Goal: Check status: Check status

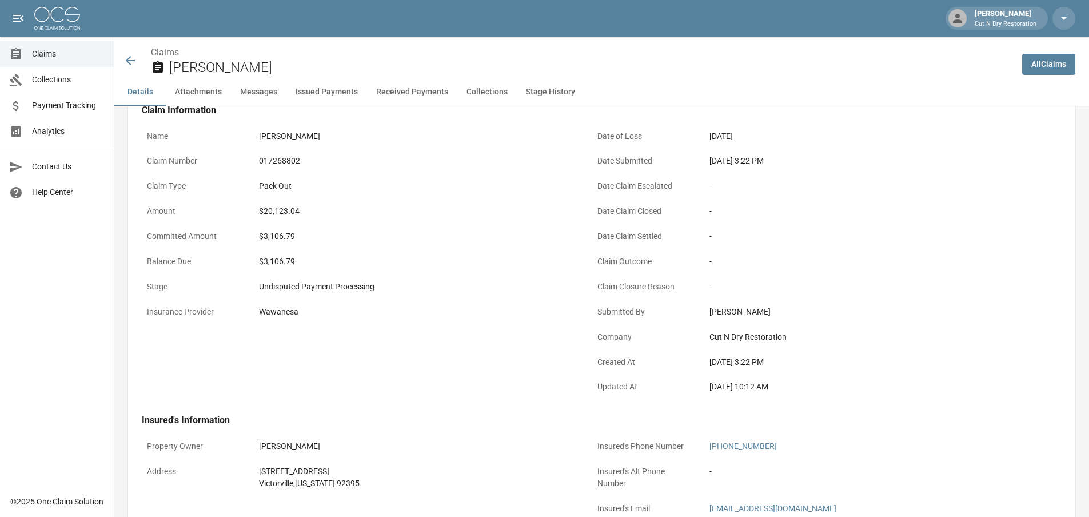
scroll to position [57, 0]
click at [71, 56] on span "Claims" at bounding box center [68, 54] width 73 height 12
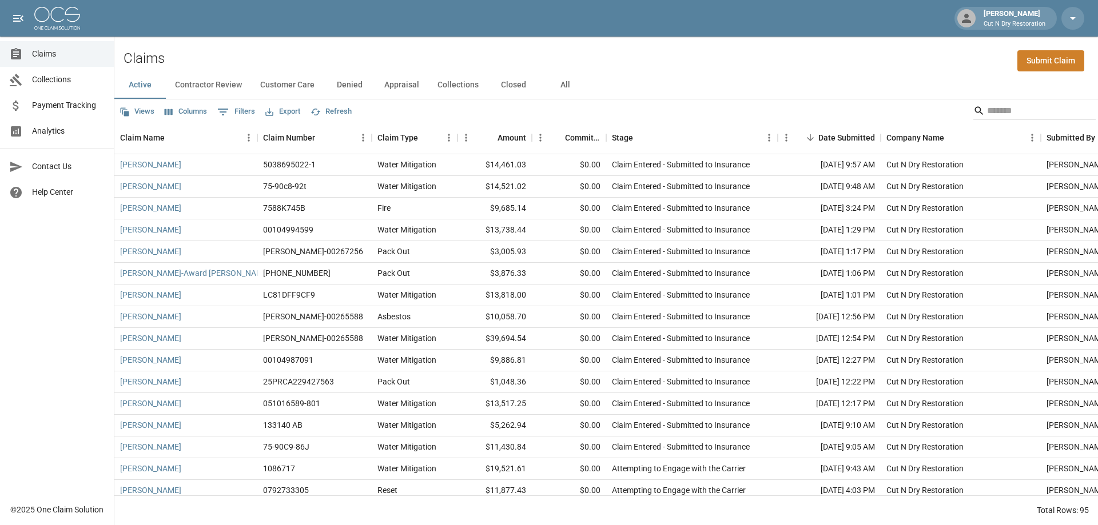
click at [74, 107] on span "Payment Tracking" at bounding box center [68, 105] width 73 height 12
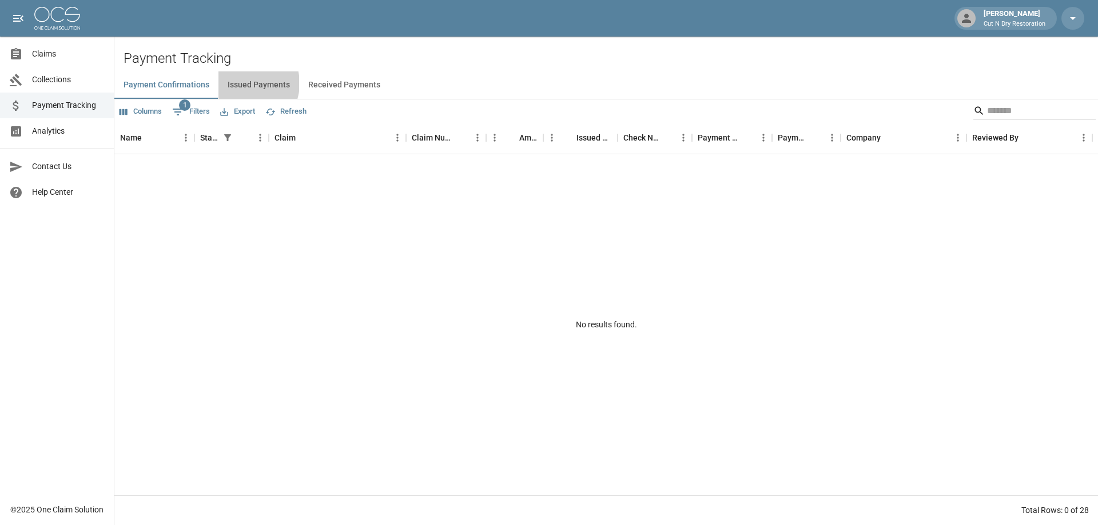
click at [243, 83] on button "Issued Payments" at bounding box center [258, 84] width 81 height 27
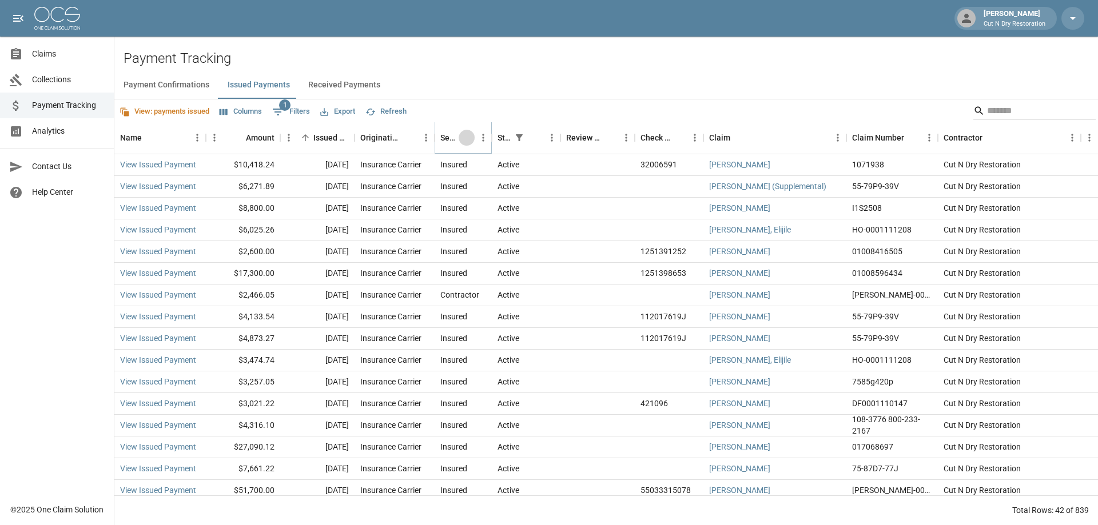
click at [460, 137] on button "Sort" at bounding box center [467, 138] width 16 height 16
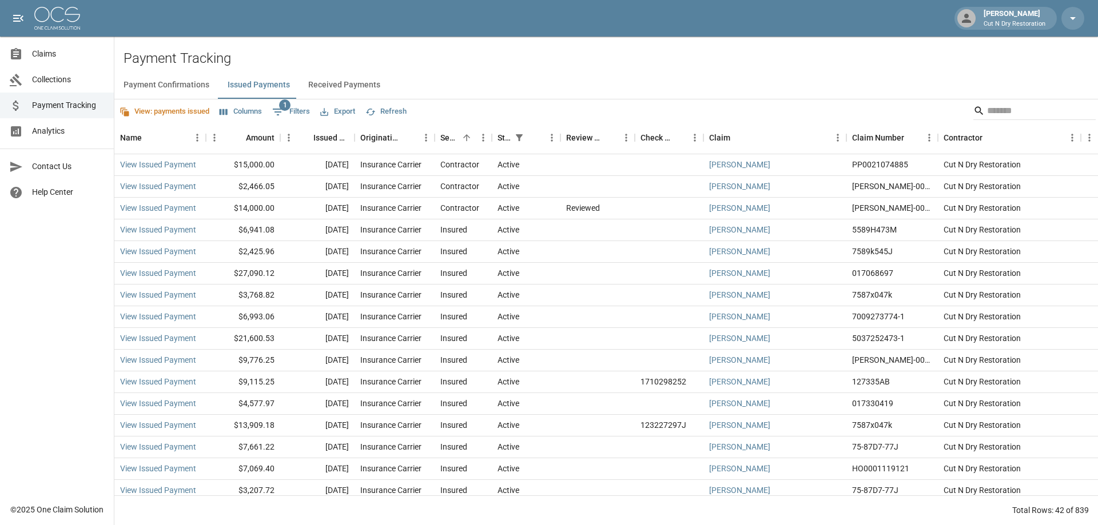
click at [256, 113] on button "Columns" at bounding box center [241, 112] width 48 height 18
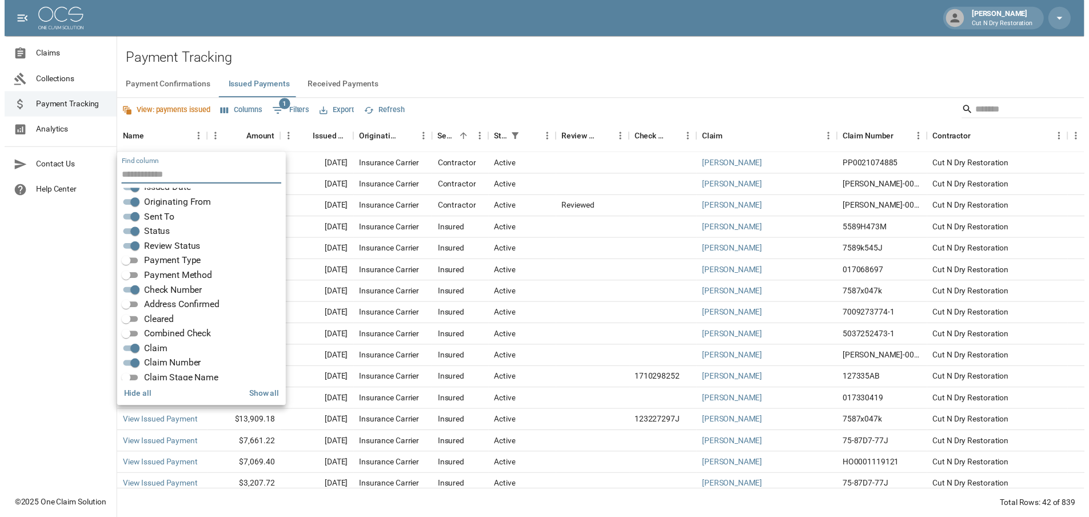
scroll to position [114, 0]
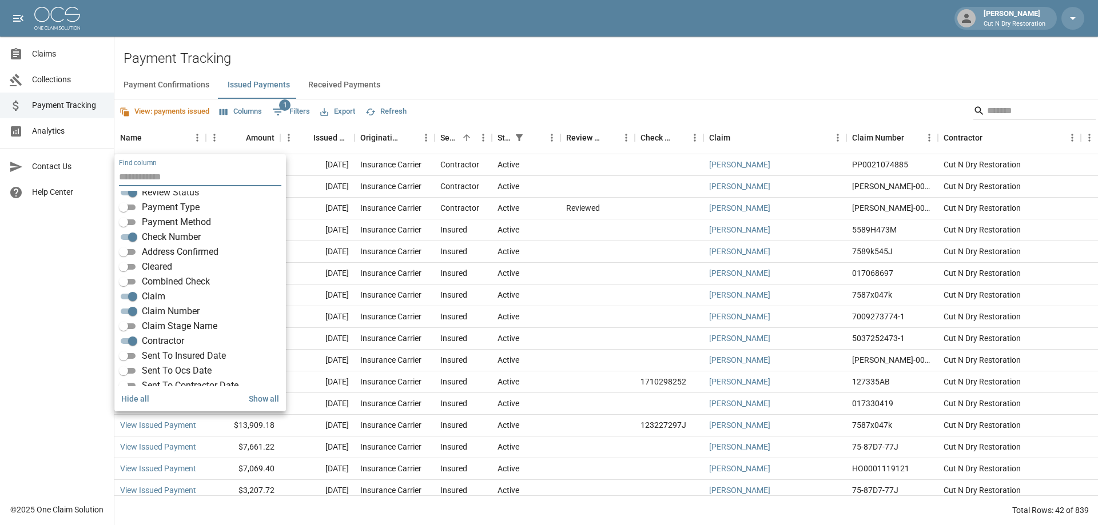
click at [729, 69] on div "Payment Tracking Payment Confirmations Issued Payments Received Payments View: …" at bounding box center [605, 287] width 983 height 475
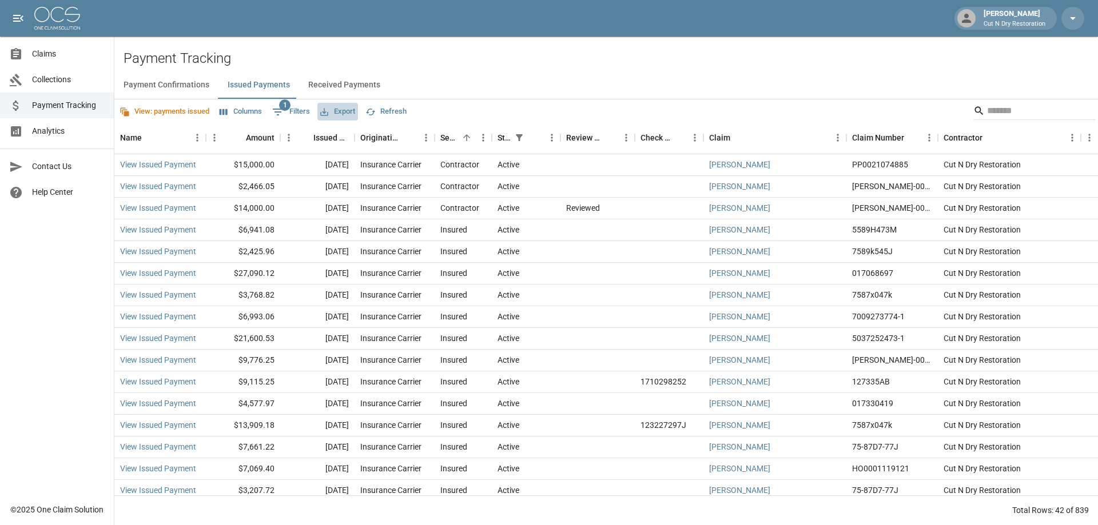
click at [351, 106] on button "Export" at bounding box center [337, 112] width 41 height 18
click at [365, 154] on li "Download as Excel" at bounding box center [366, 156] width 95 height 21
click at [992, 111] on input "Search" at bounding box center [1032, 111] width 91 height 18
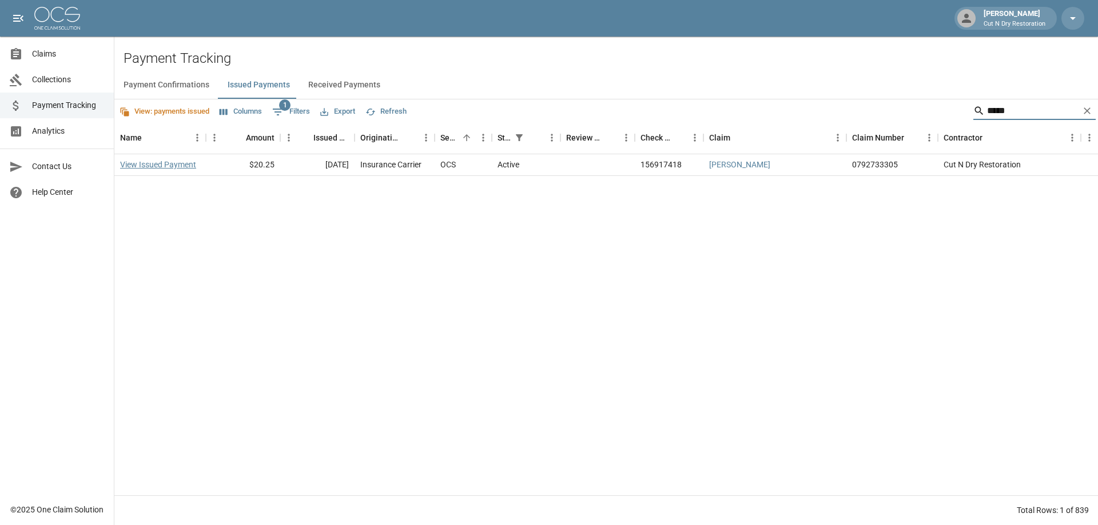
type input "*****"
click at [160, 162] on link "View Issued Payment" at bounding box center [158, 164] width 76 height 11
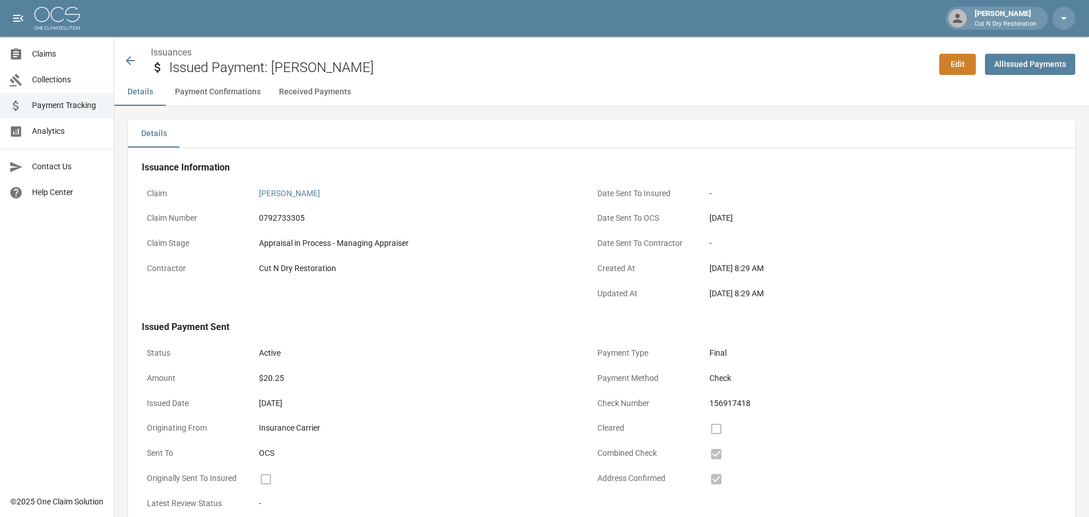
click at [127, 55] on icon at bounding box center [130, 61] width 14 height 14
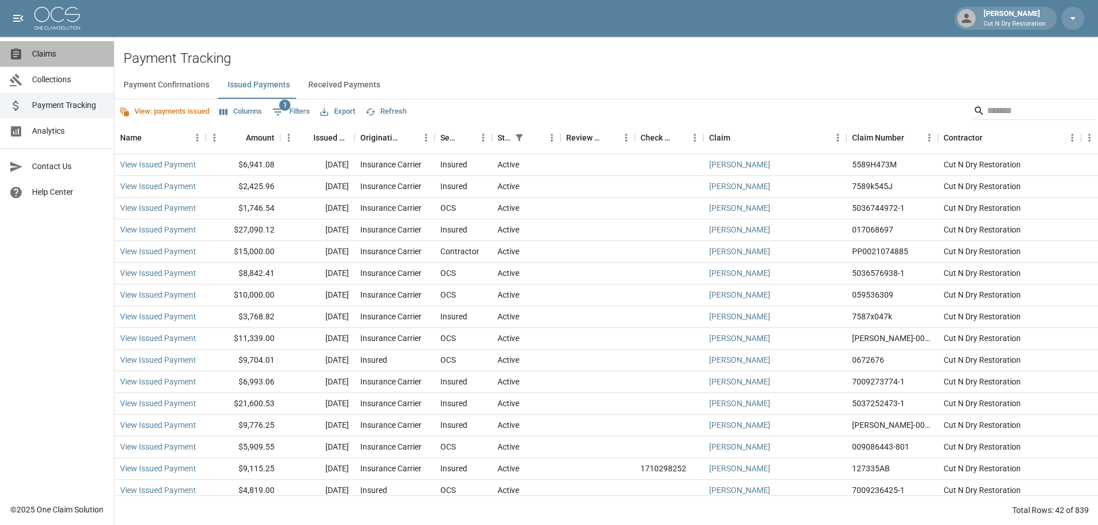
click at [43, 53] on span "Claims" at bounding box center [68, 54] width 73 height 12
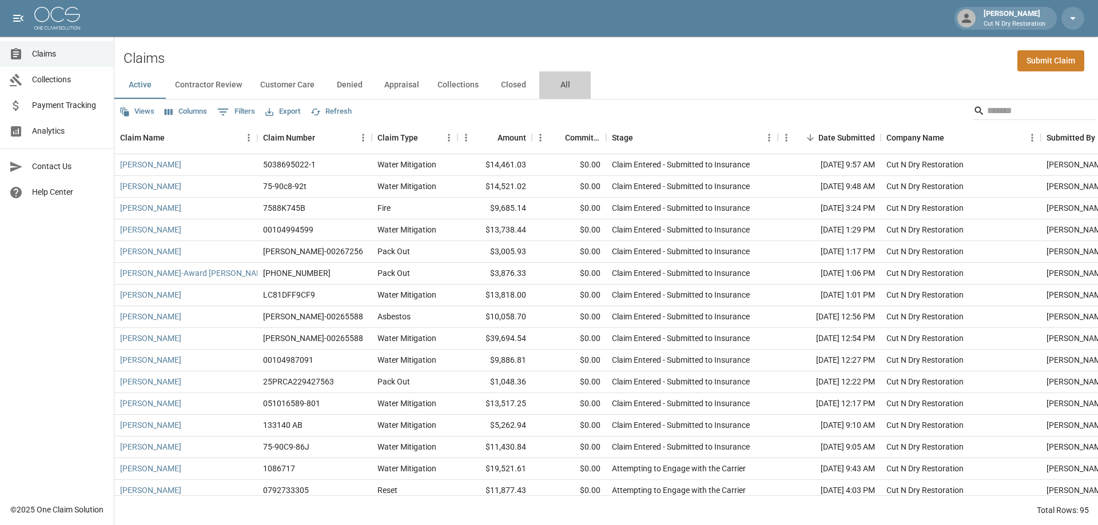
click at [557, 83] on button "All" at bounding box center [564, 84] width 51 height 27
click at [987, 107] on input "Search" at bounding box center [1032, 111] width 91 height 18
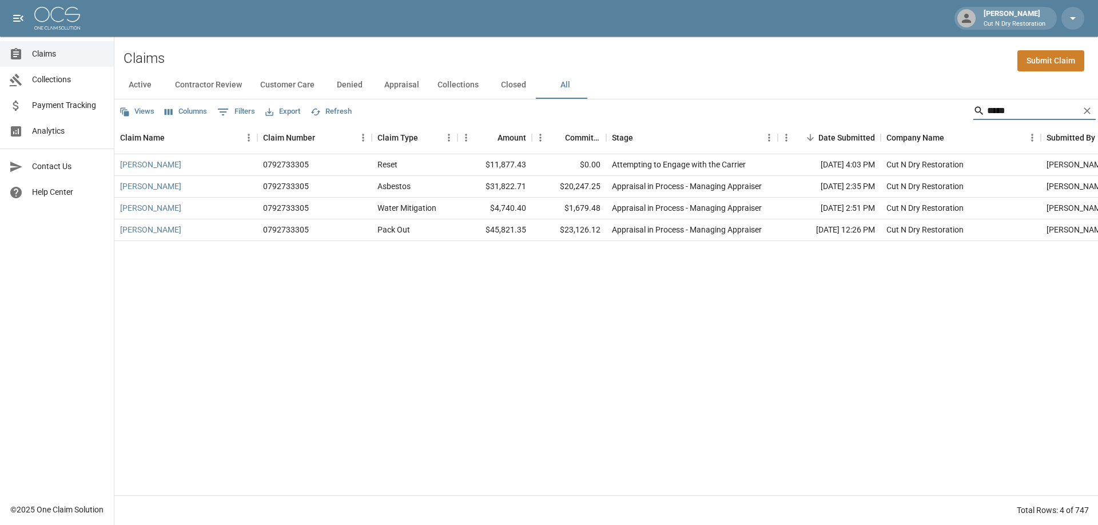
type input "*****"
click at [54, 52] on span "Claims" at bounding box center [68, 54] width 73 height 12
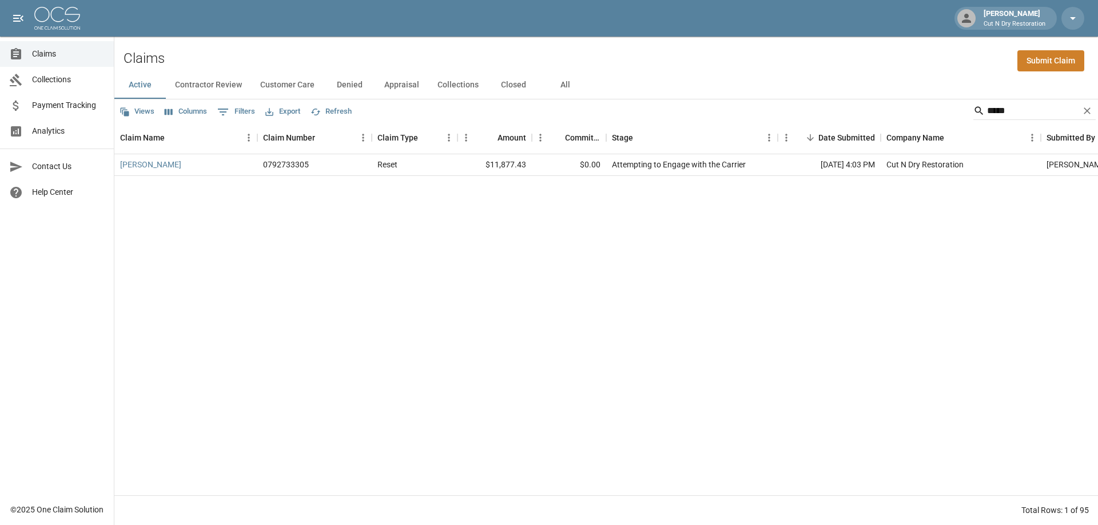
drag, startPoint x: 891, startPoint y: 392, endPoint x: 884, endPoint y: 387, distance: 8.2
click at [886, 388] on div "[PERSON_NAME] 0792733305 Reset $11,877.43 $0.00 Attempting to Engage with the C…" at bounding box center [648, 324] width 1069 height 341
click at [76, 48] on span "Claims" at bounding box center [68, 54] width 73 height 12
click at [563, 86] on button "All" at bounding box center [564, 84] width 51 height 27
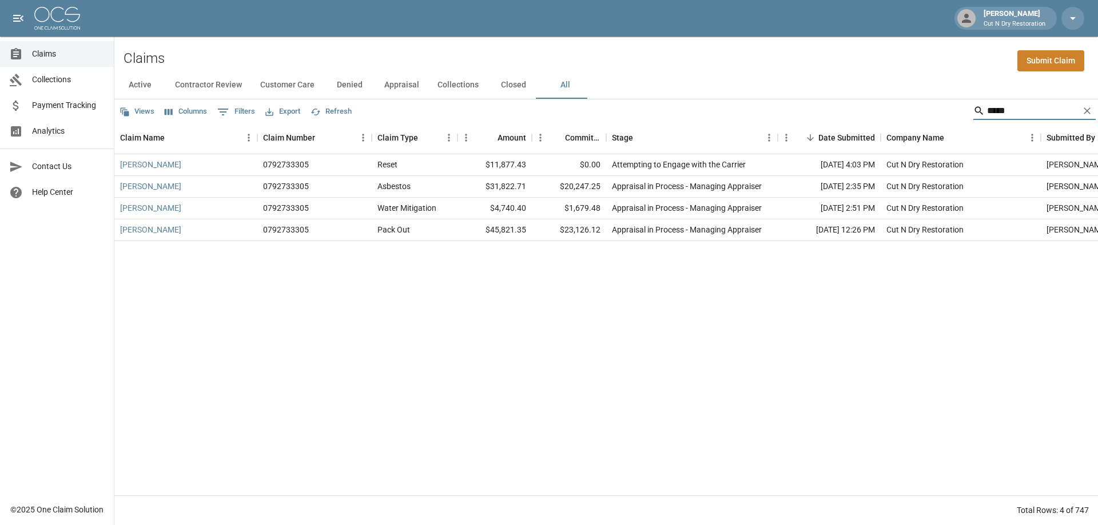
drag, startPoint x: 1017, startPoint y: 106, endPoint x: 927, endPoint y: 101, distance: 89.9
click at [927, 101] on div "Views Columns 0 Filters Export Refresh *****" at bounding box center [605, 110] width 983 height 23
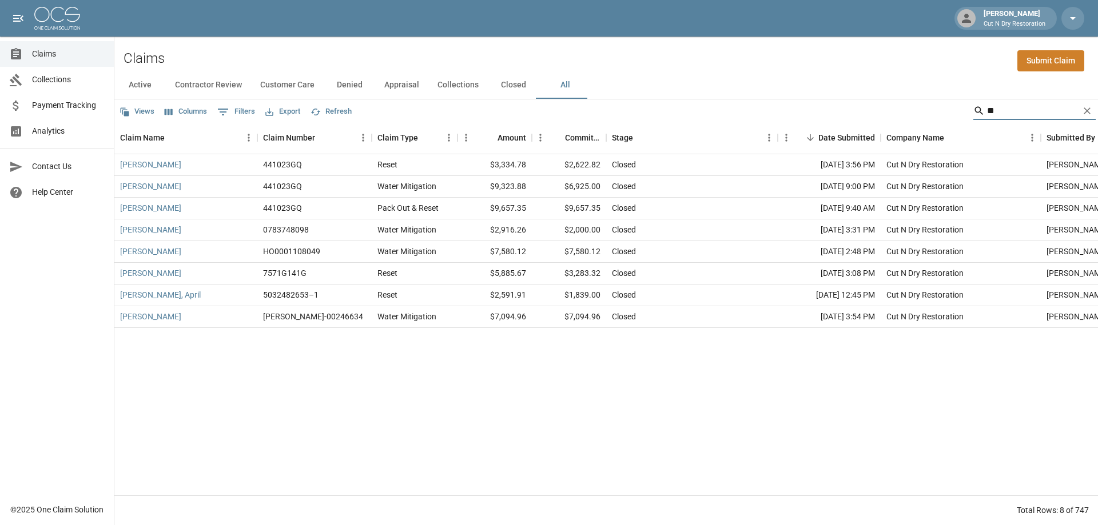
type input "*"
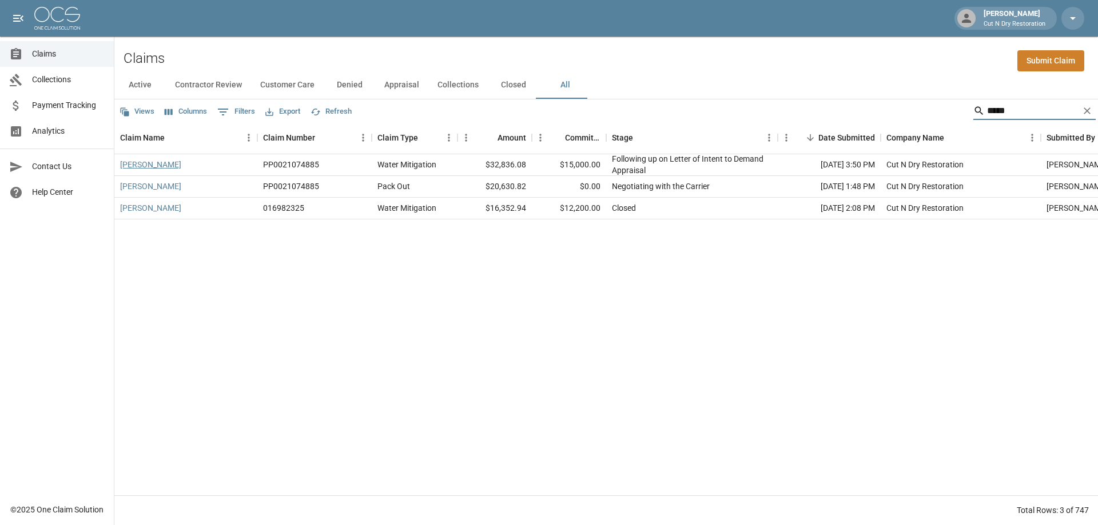
type input "*****"
click at [152, 162] on link "[PERSON_NAME]" at bounding box center [150, 164] width 61 height 11
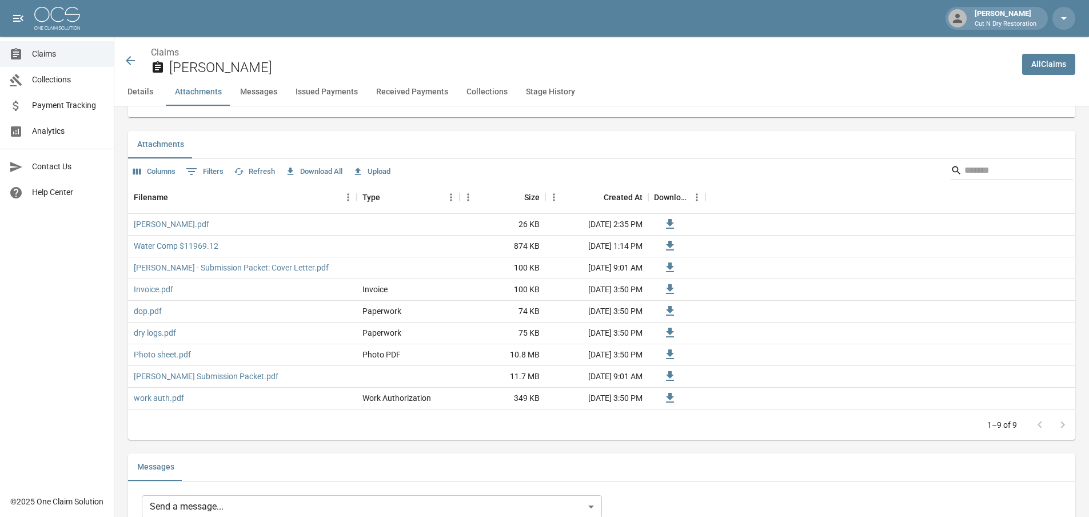
scroll to position [915, 0]
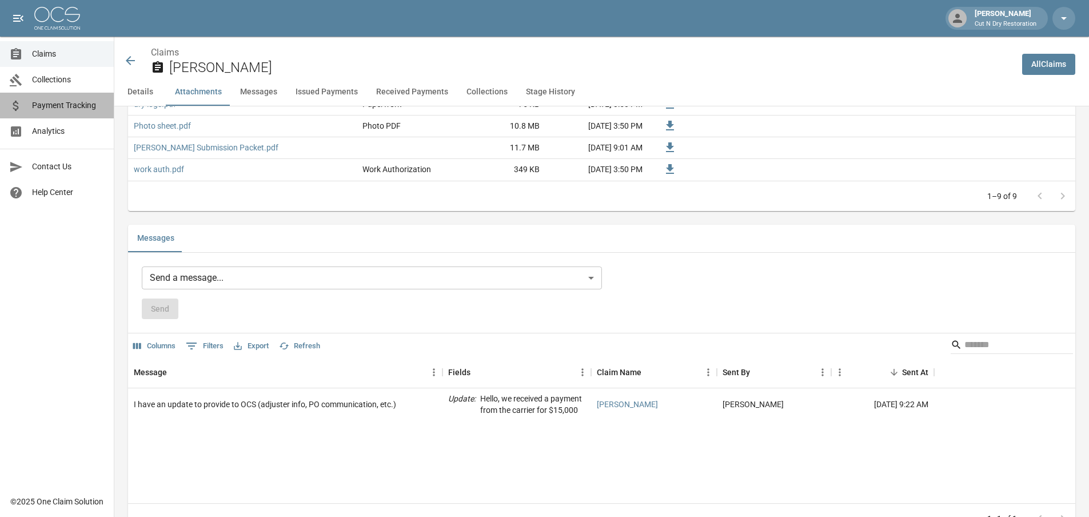
click at [62, 104] on span "Payment Tracking" at bounding box center [68, 105] width 73 height 12
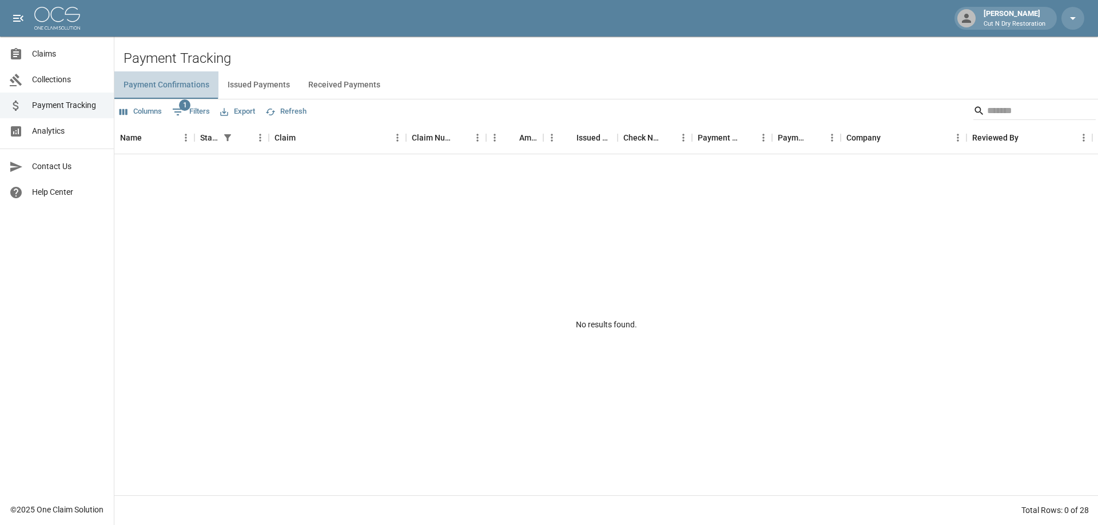
click at [161, 89] on button "Payment Confirmations" at bounding box center [166, 84] width 104 height 27
drag, startPoint x: 298, startPoint y: 183, endPoint x: 717, endPoint y: 177, distance: 419.1
click at [306, 181] on div "No results found." at bounding box center [605, 324] width 983 height 341
click at [1031, 110] on input "Search" at bounding box center [1032, 111] width 91 height 18
click at [236, 84] on button "Issued Payments" at bounding box center [258, 84] width 81 height 27
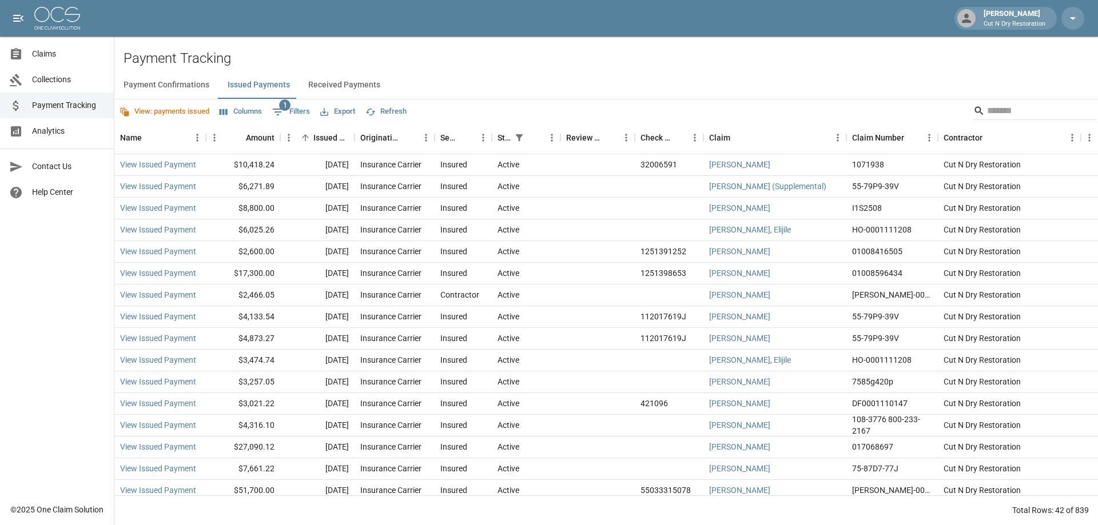
scroll to position [57, 0]
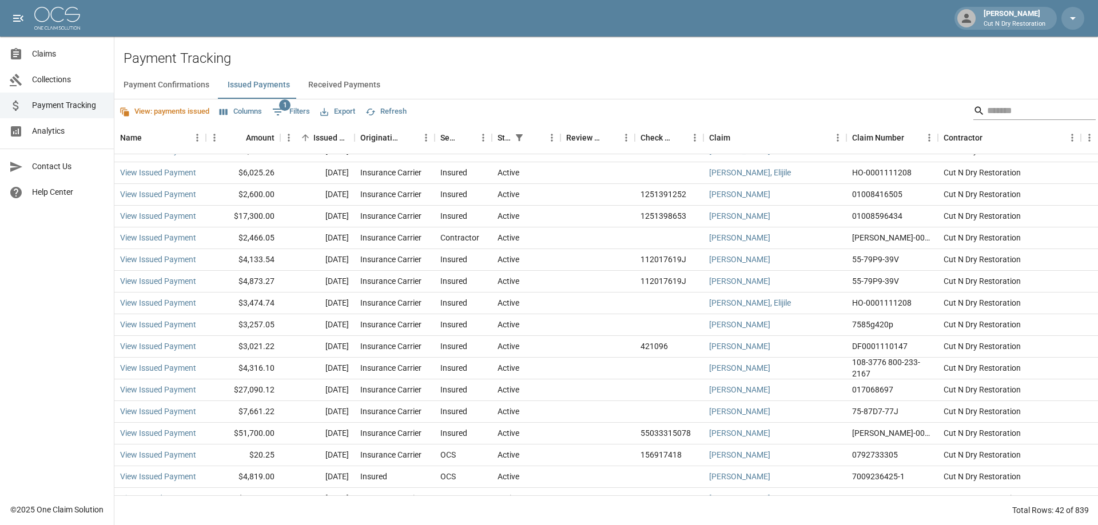
click at [1036, 110] on input "Search" at bounding box center [1032, 111] width 91 height 18
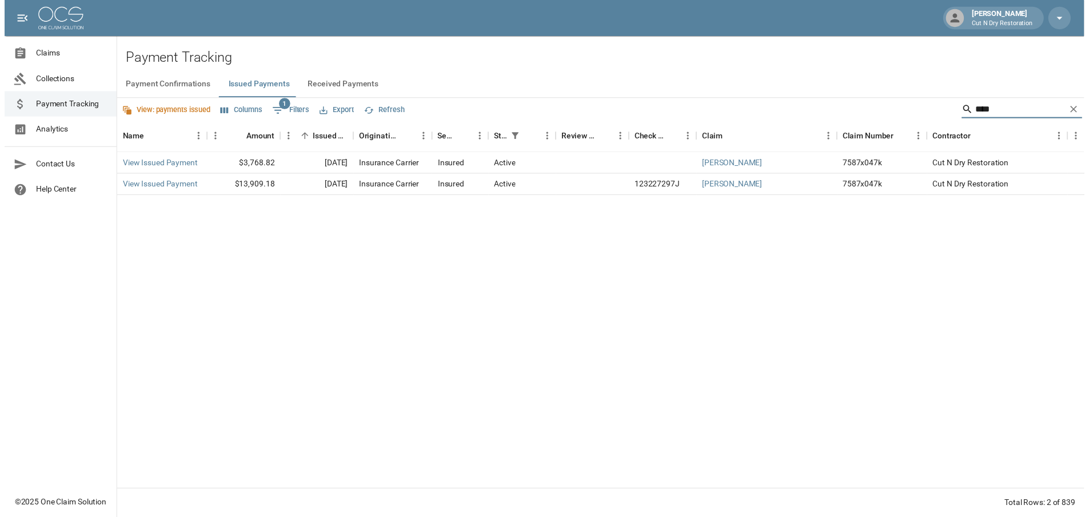
scroll to position [0, 0]
type input "*******"
click at [143, 189] on link "View Issued Payment" at bounding box center [158, 186] width 76 height 11
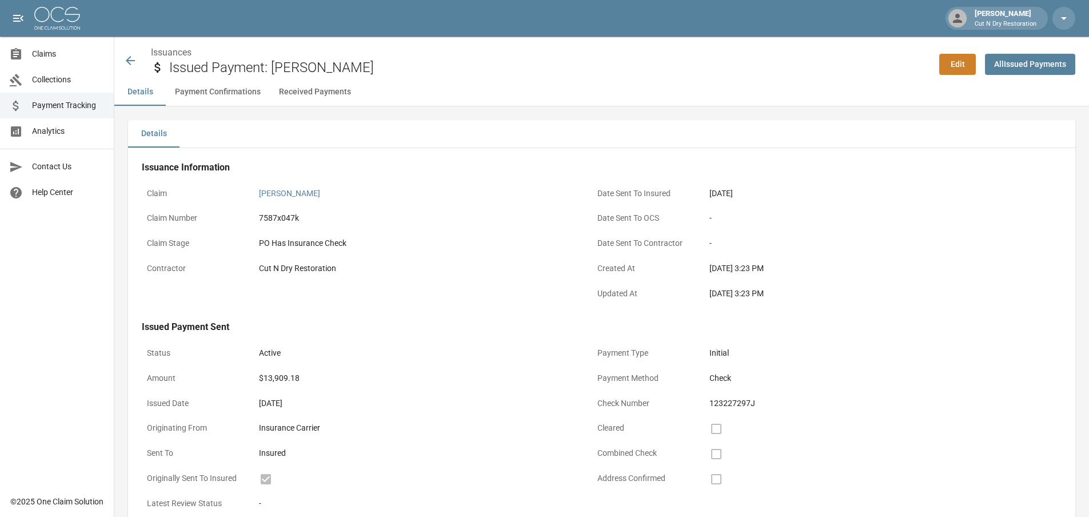
click at [130, 61] on icon at bounding box center [130, 60] width 9 height 9
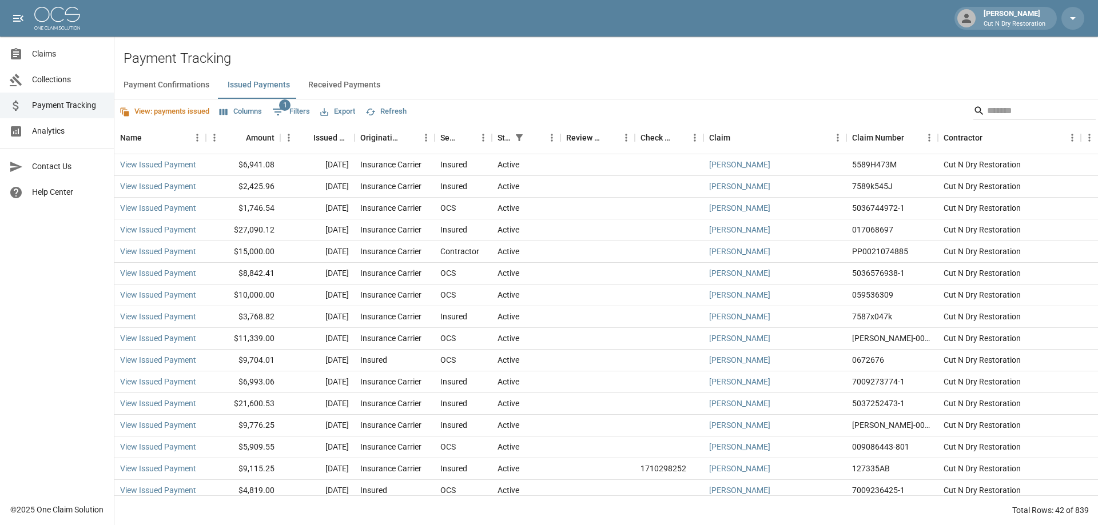
click at [1035, 99] on div "Payment Confirmations Issued Payments Received Payments View: payments issued C…" at bounding box center [605, 298] width 983 height 454
click at [1025, 111] on input "Search" at bounding box center [1032, 111] width 91 height 18
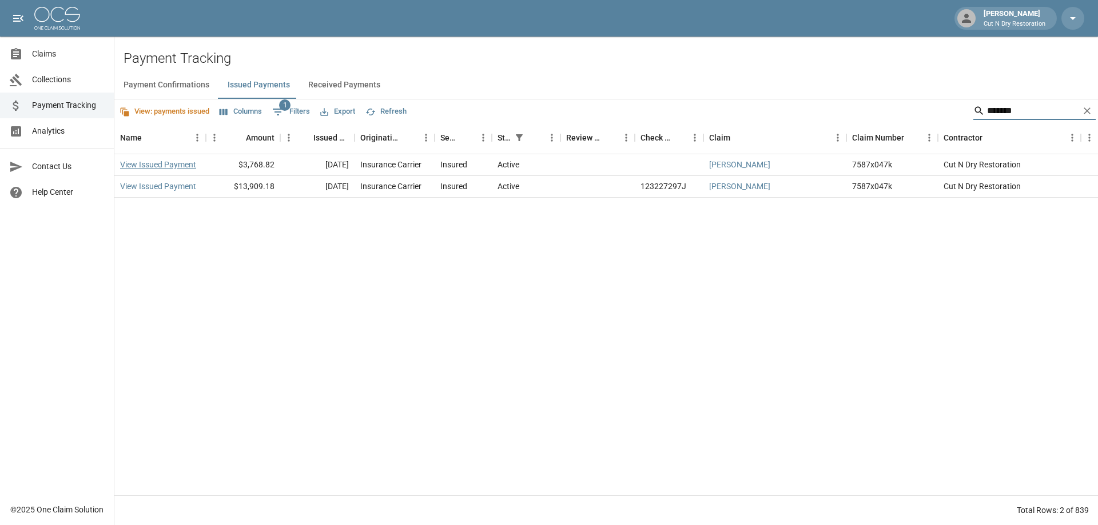
type input "*******"
click at [141, 166] on link "View Issued Payment" at bounding box center [158, 164] width 76 height 11
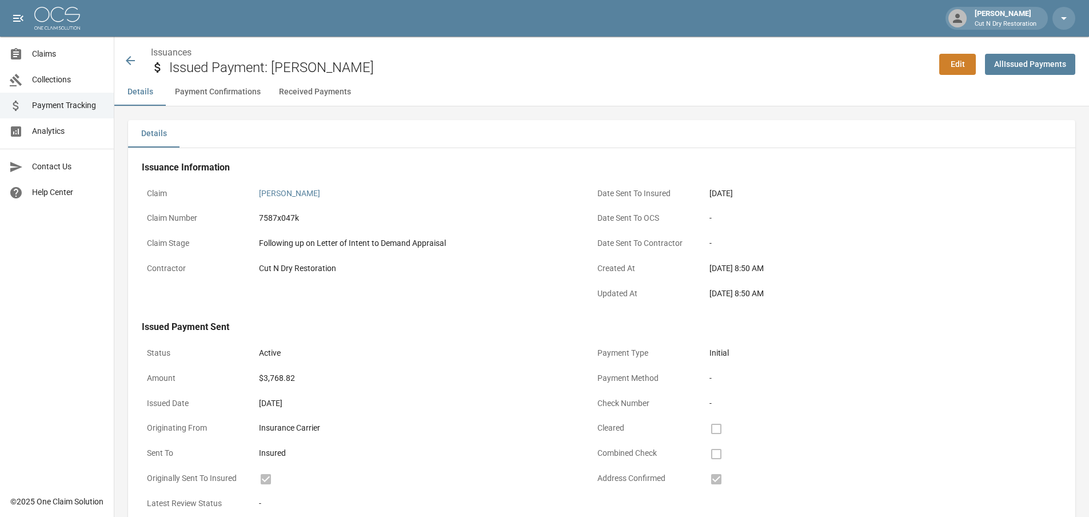
click at [529, 236] on div "Following up on Letter of Intent to Demand Appraisal" at bounding box center [416, 243] width 325 height 22
click at [37, 51] on span "Claims" at bounding box center [68, 54] width 73 height 12
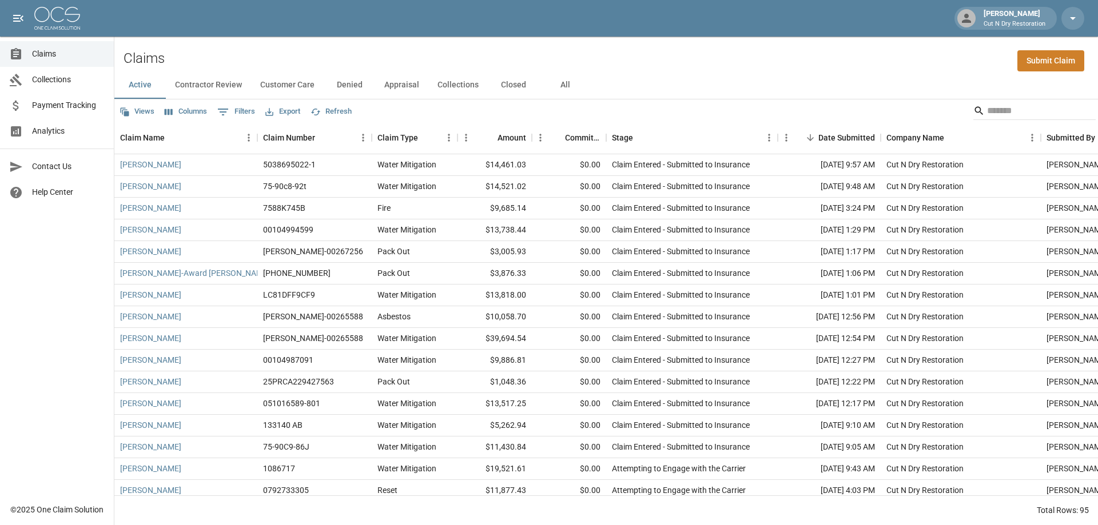
drag, startPoint x: 553, startPoint y: 82, endPoint x: 580, endPoint y: 81, distance: 27.5
click at [553, 82] on button "All" at bounding box center [564, 84] width 51 height 27
drag, startPoint x: 1023, startPoint y: 115, endPoint x: 1016, endPoint y: 114, distance: 6.4
click at [1022, 114] on input "Search" at bounding box center [1032, 111] width 91 height 18
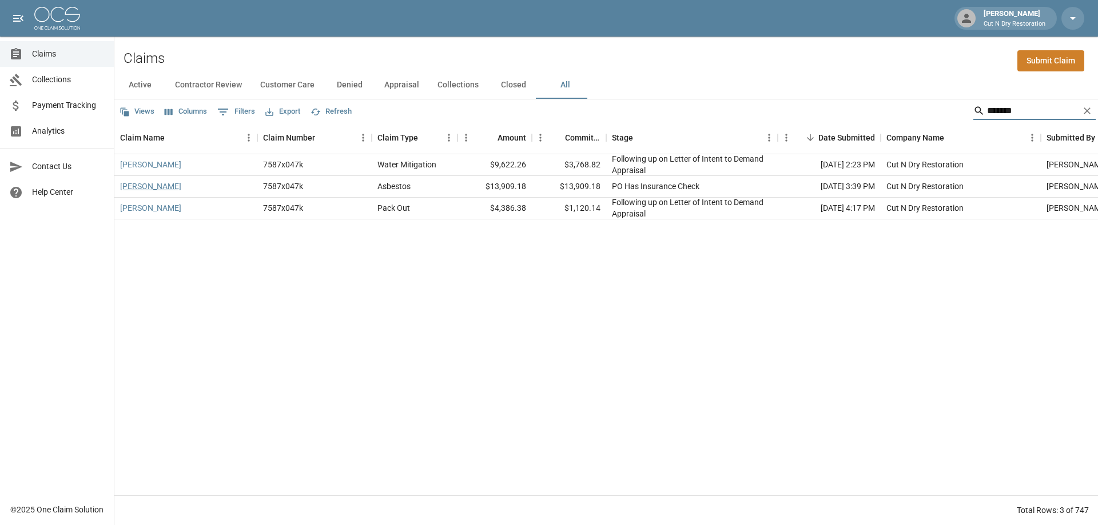
type input "*******"
click at [162, 184] on link "[PERSON_NAME]" at bounding box center [150, 186] width 61 height 11
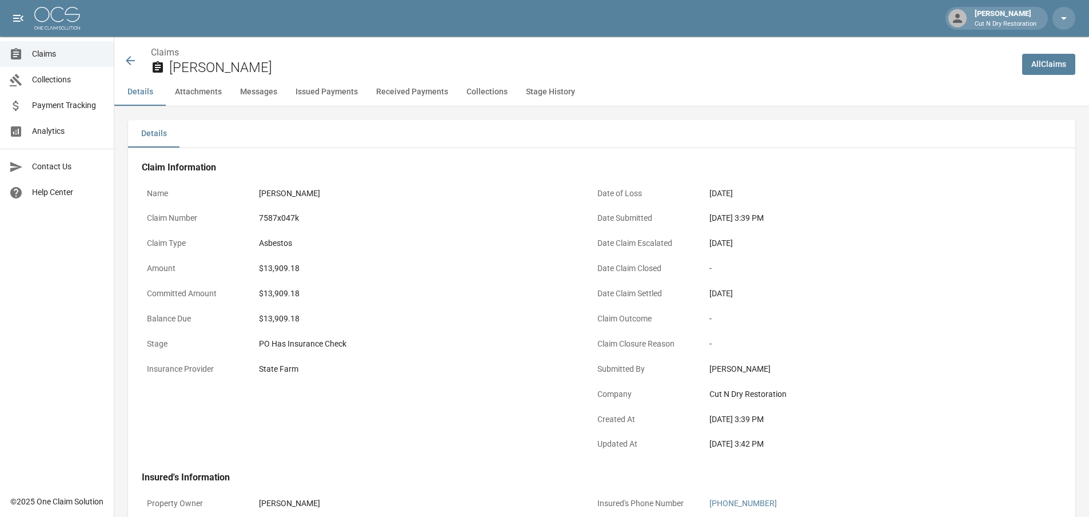
click at [56, 48] on span "Claims" at bounding box center [68, 54] width 73 height 12
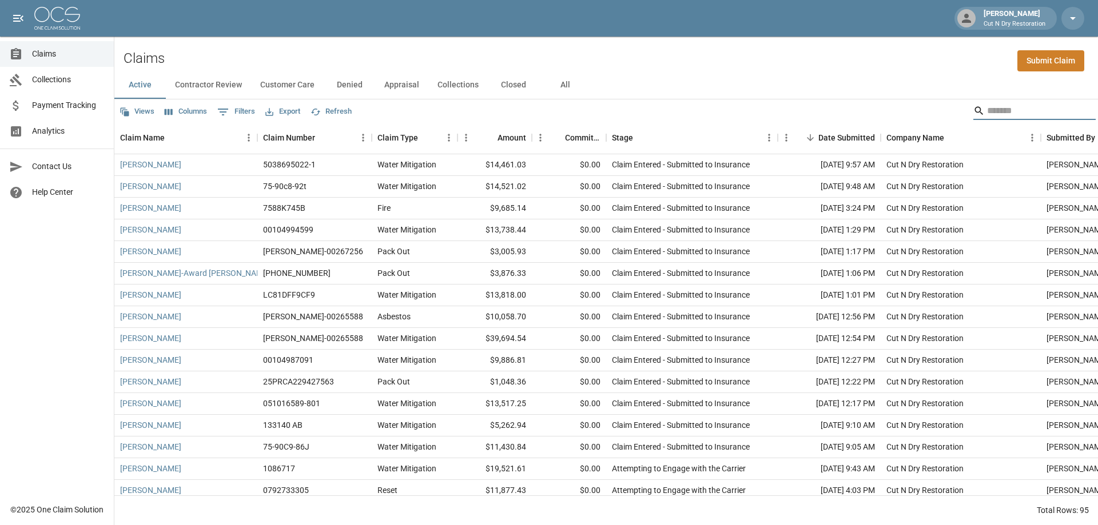
click at [1008, 109] on input "Search" at bounding box center [1032, 111] width 91 height 18
click at [557, 84] on button "All" at bounding box center [564, 84] width 51 height 27
click at [1018, 110] on input "Search" at bounding box center [1032, 111] width 91 height 18
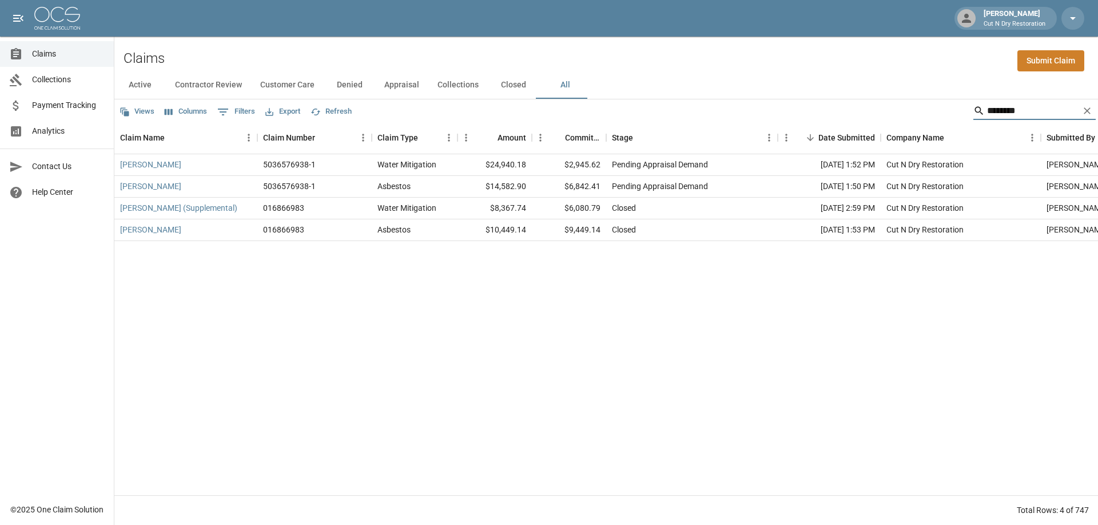
drag, startPoint x: 1016, startPoint y: 114, endPoint x: 878, endPoint y: 116, distance: 138.4
click at [886, 118] on div "Views Columns 0 Filters Export Refresh ********" at bounding box center [605, 110] width 983 height 23
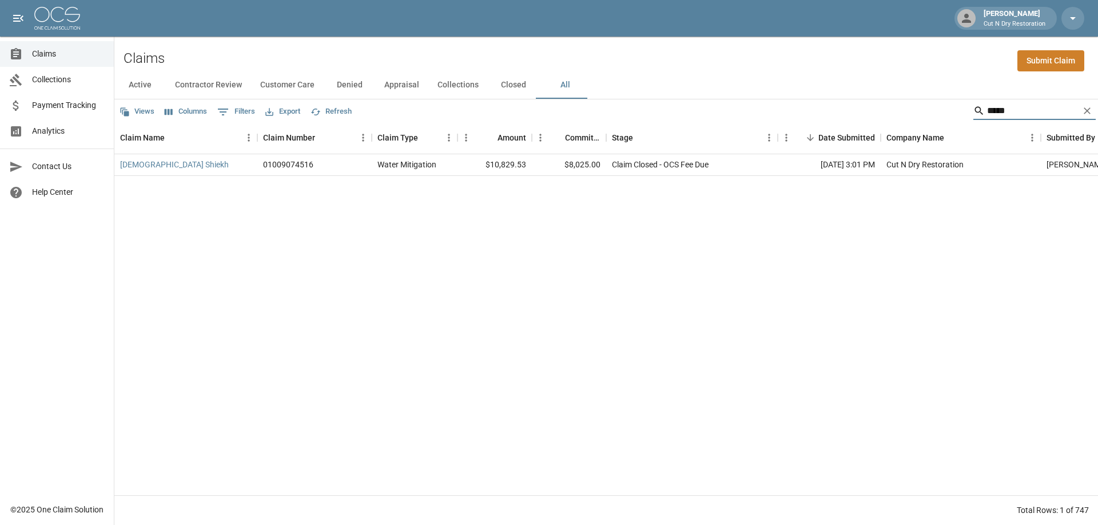
drag, startPoint x: 1002, startPoint y: 117, endPoint x: 840, endPoint y: 50, distance: 175.6
click at [856, 64] on div "Claims Submit Claim Active Contractor Review Customer Care Denied Appraisal Col…" at bounding box center [605, 281] width 983 height 489
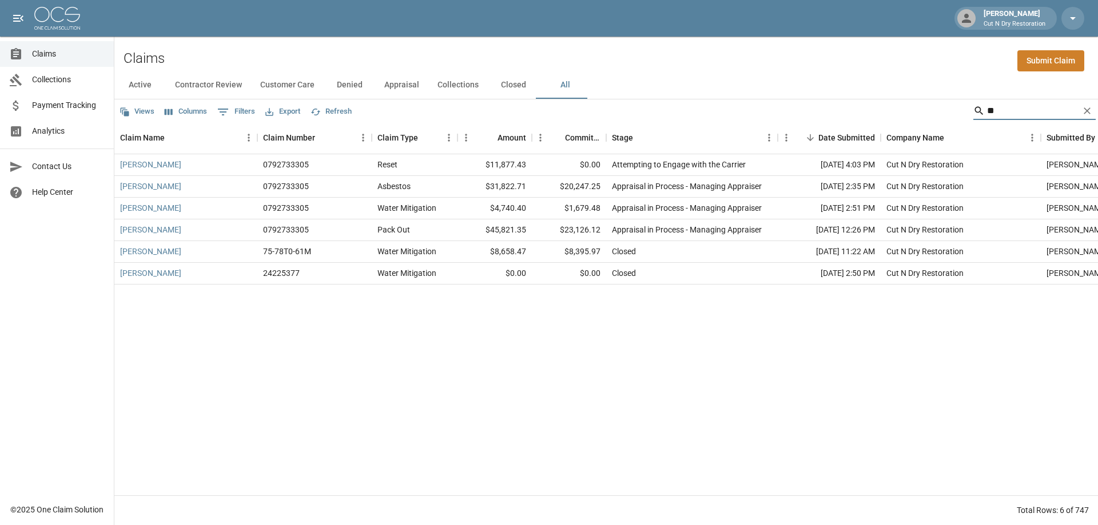
type input "*"
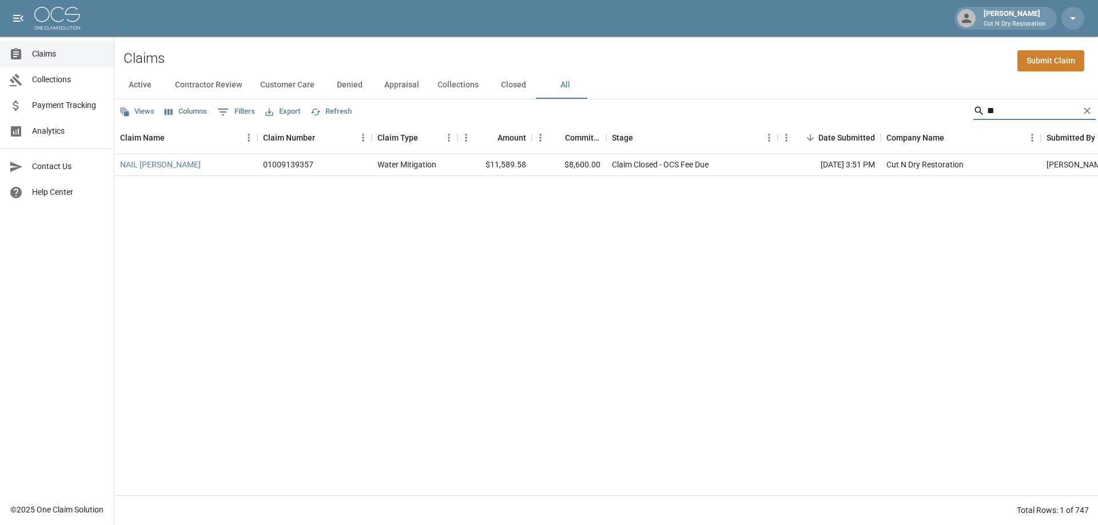
type input "*"
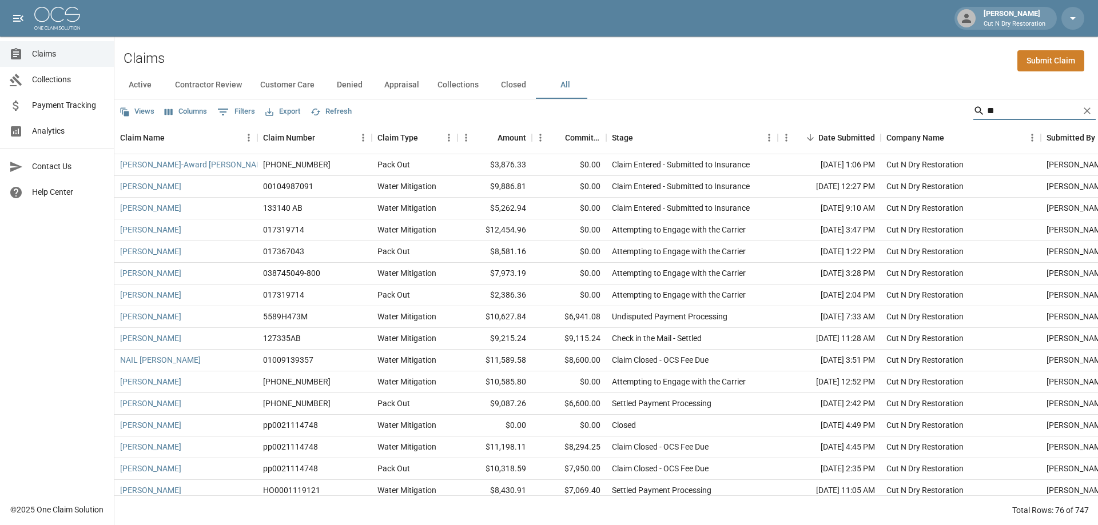
type input "*"
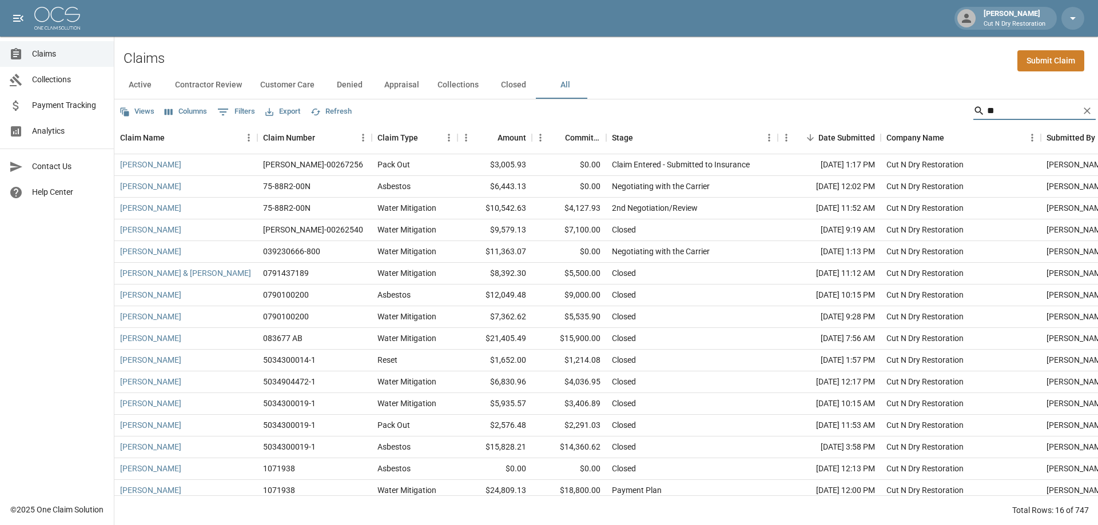
type input "*"
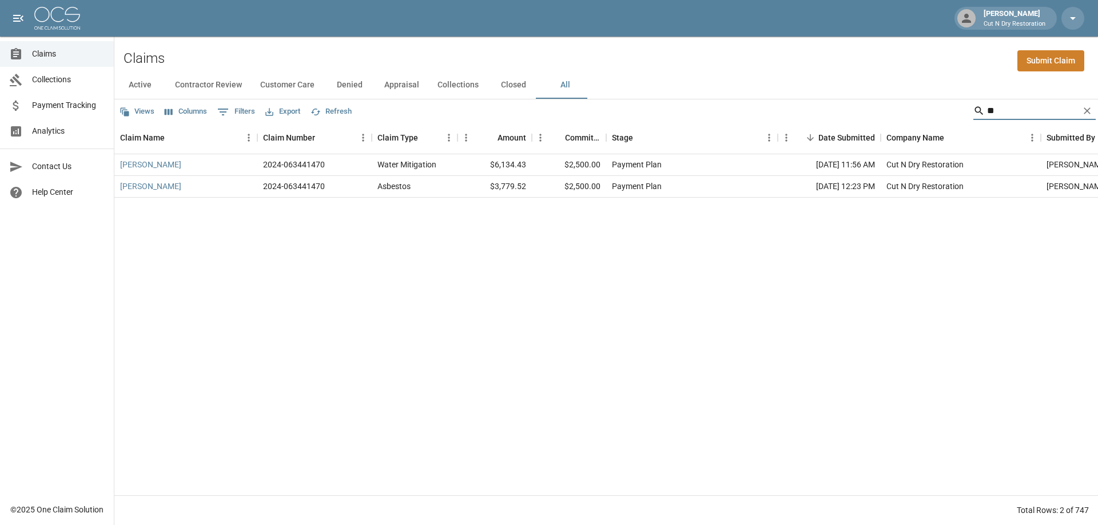
type input "*"
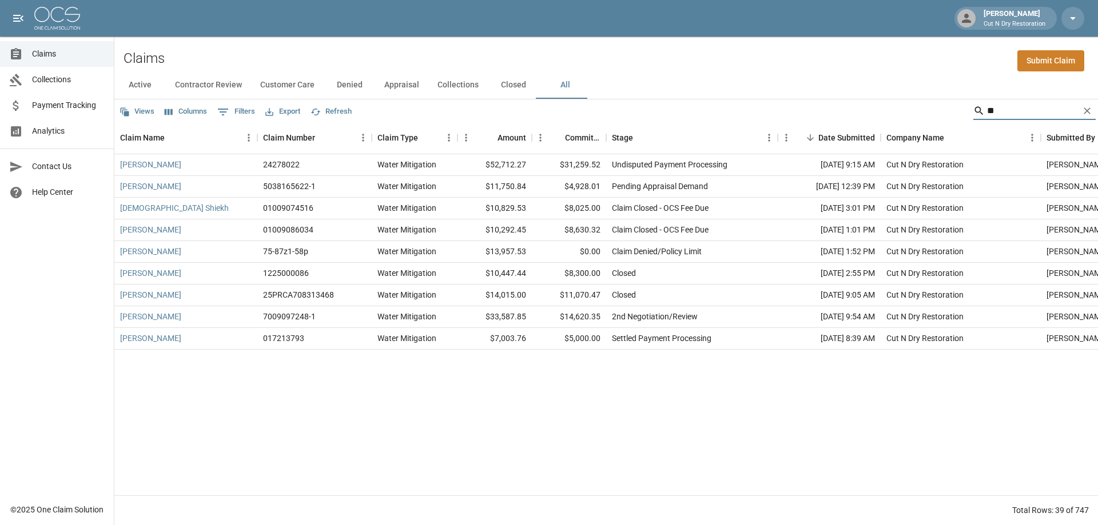
type input "*"
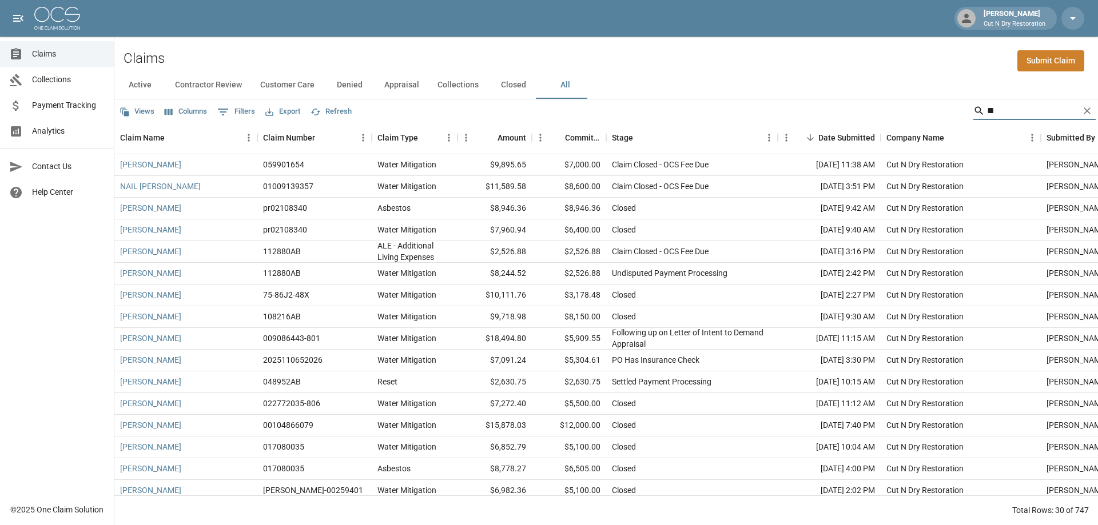
type input "*"
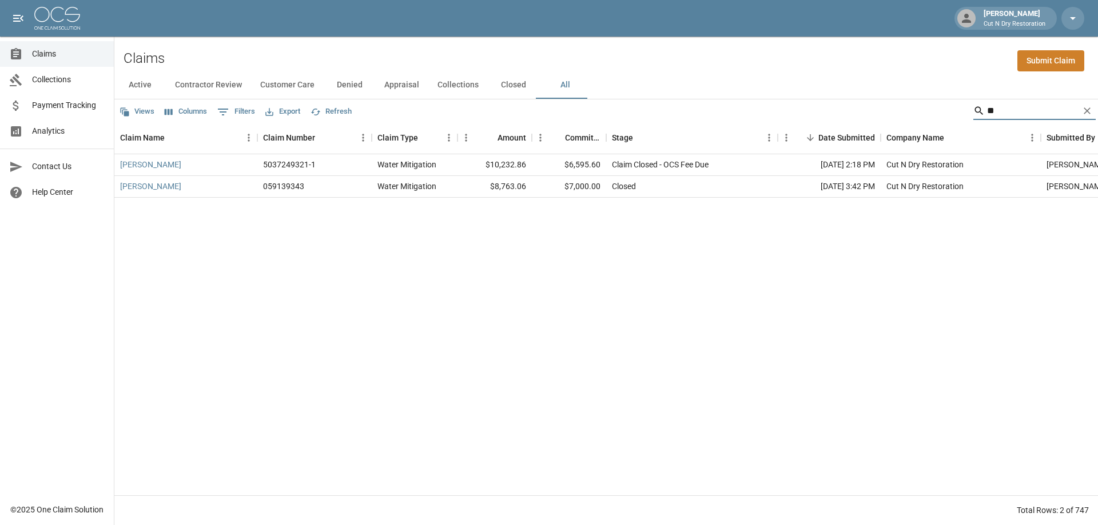
type input "*"
type input "******"
click at [64, 57] on span "Claims" at bounding box center [68, 54] width 73 height 12
